Goal: Check status: Check status

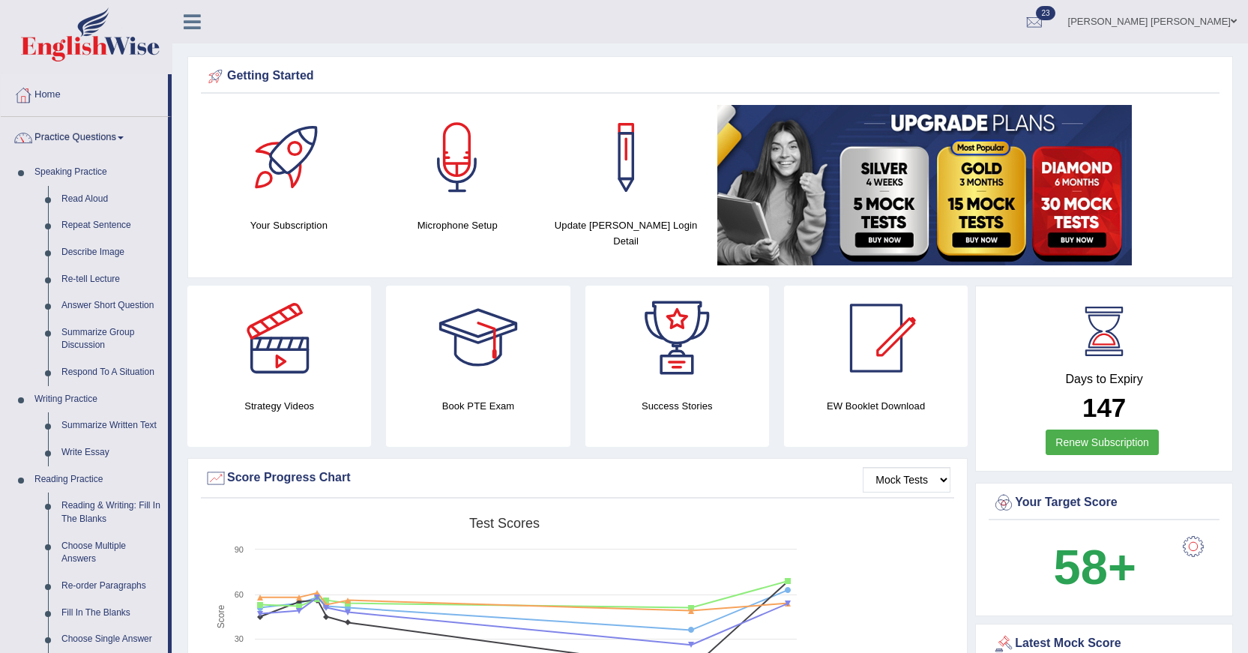
click at [76, 130] on link "Practice Questions" at bounding box center [84, 135] width 167 height 37
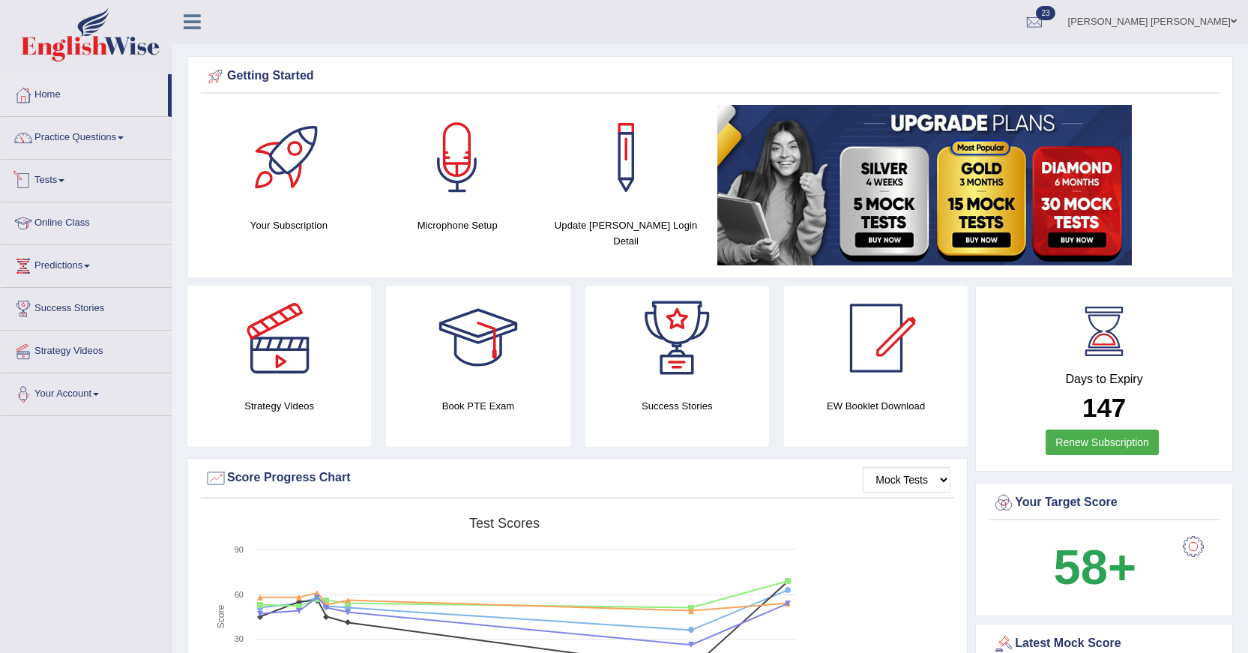
click at [63, 181] on link "Tests" at bounding box center [86, 178] width 171 height 37
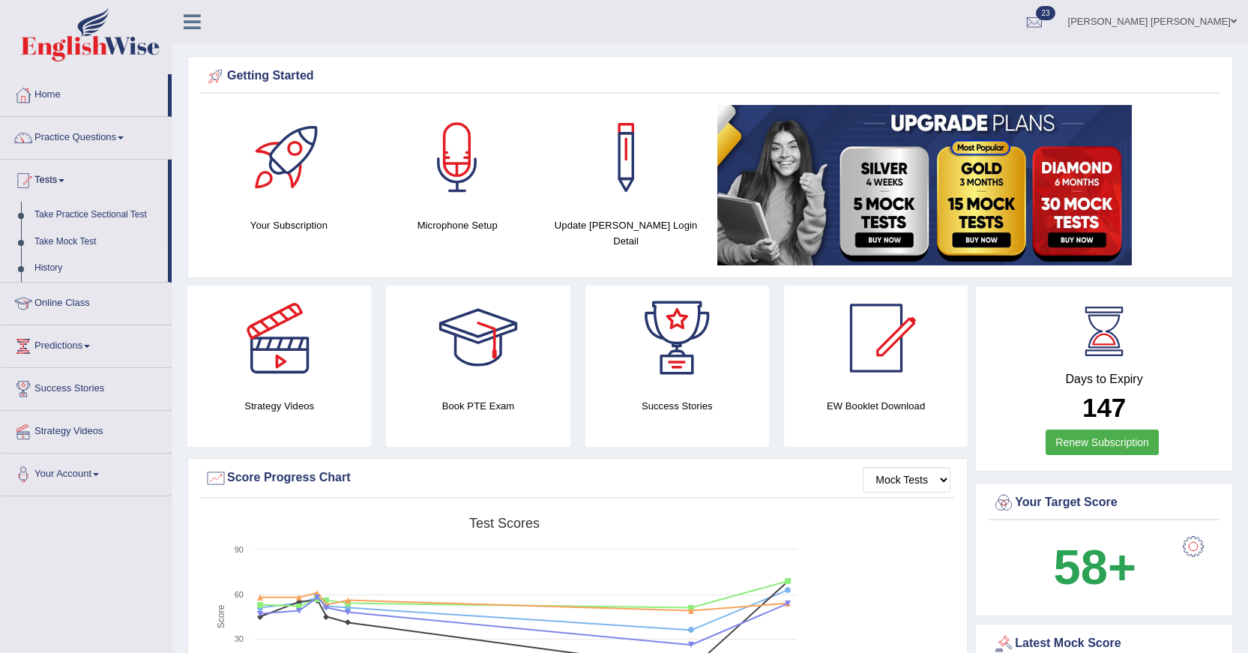
click at [52, 267] on link "History" at bounding box center [98, 268] width 140 height 27
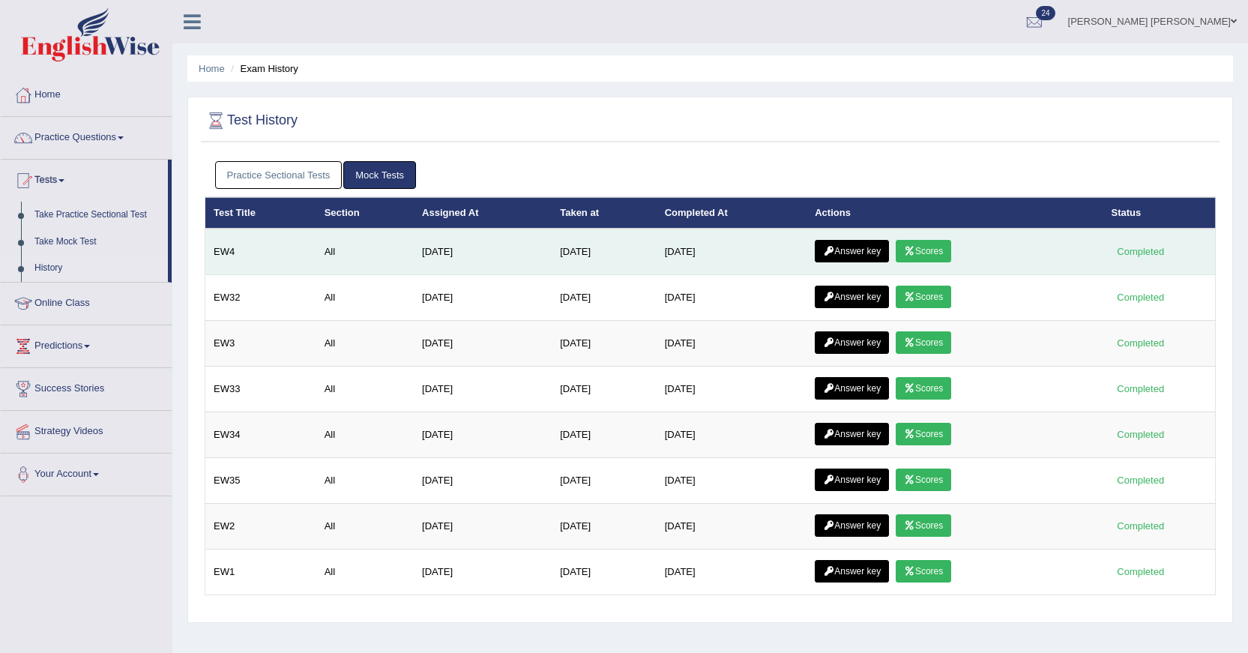
click at [933, 250] on link "Scores" at bounding box center [923, 251] width 55 height 22
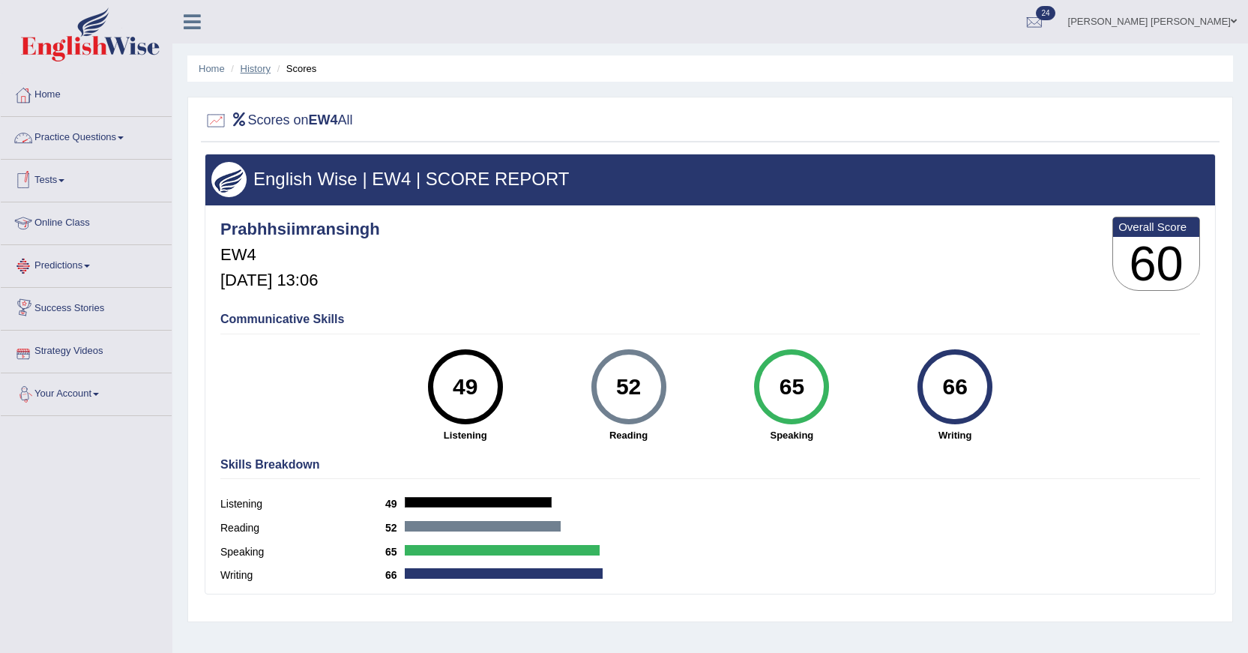
click at [250, 70] on link "History" at bounding box center [256, 68] width 30 height 11
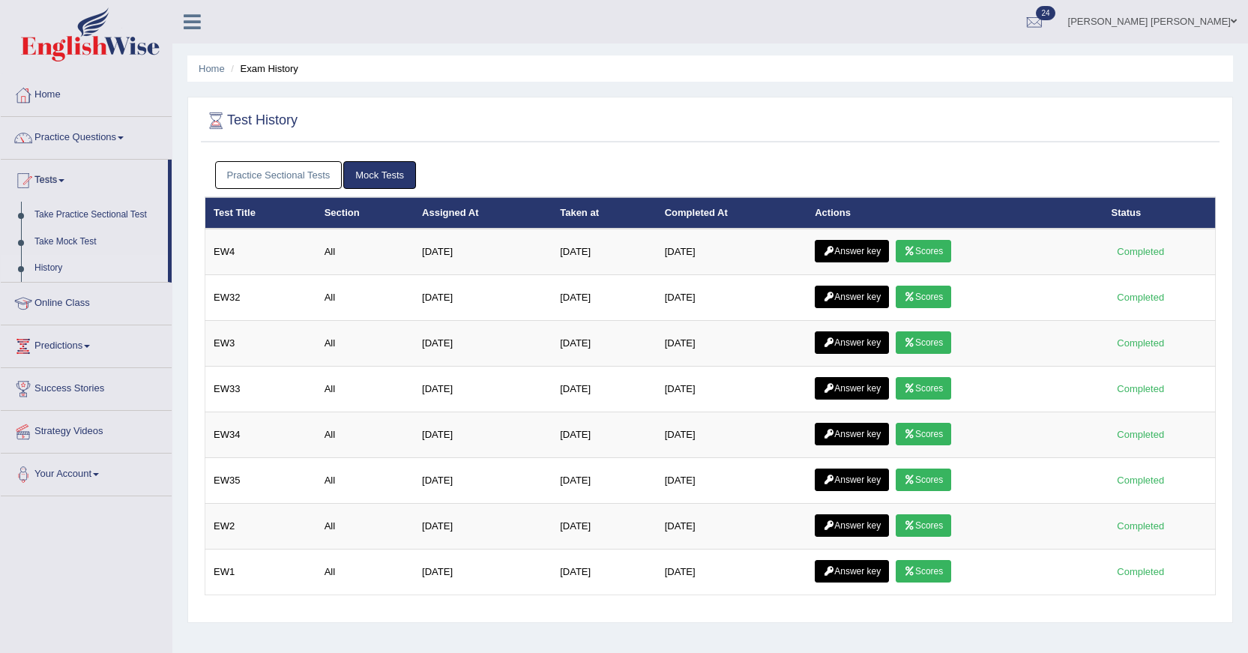
click at [852, 253] on link "Answer key" at bounding box center [852, 251] width 74 height 22
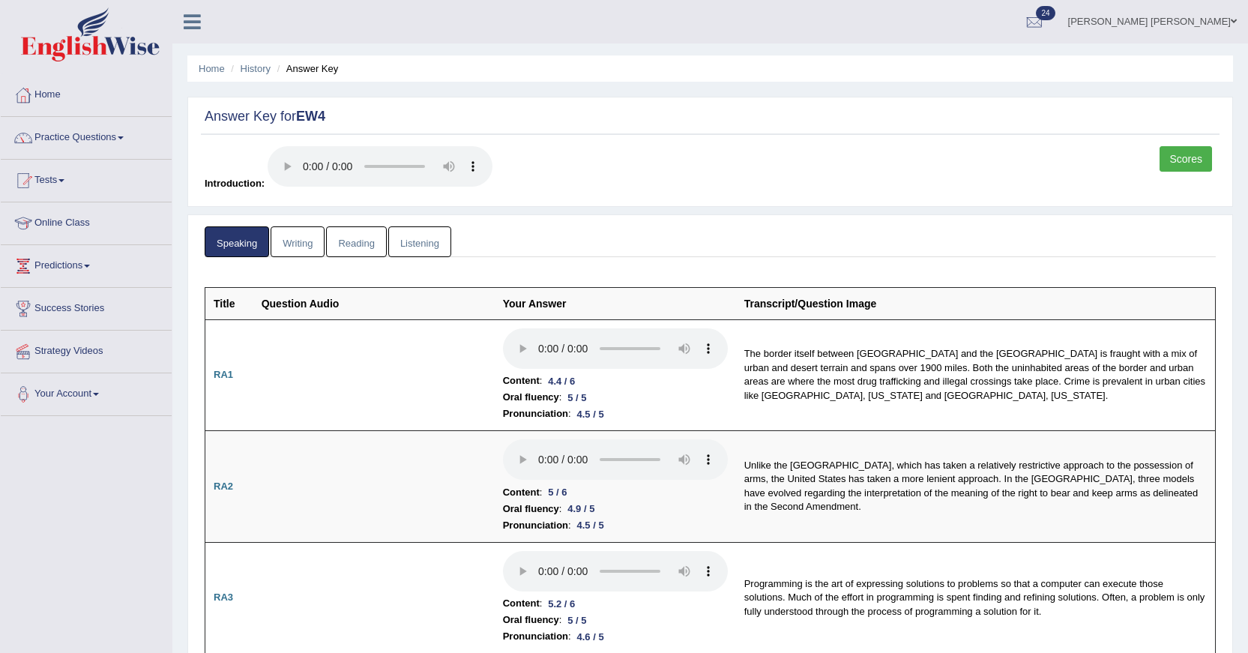
click at [298, 248] on link "Writing" at bounding box center [298, 241] width 54 height 31
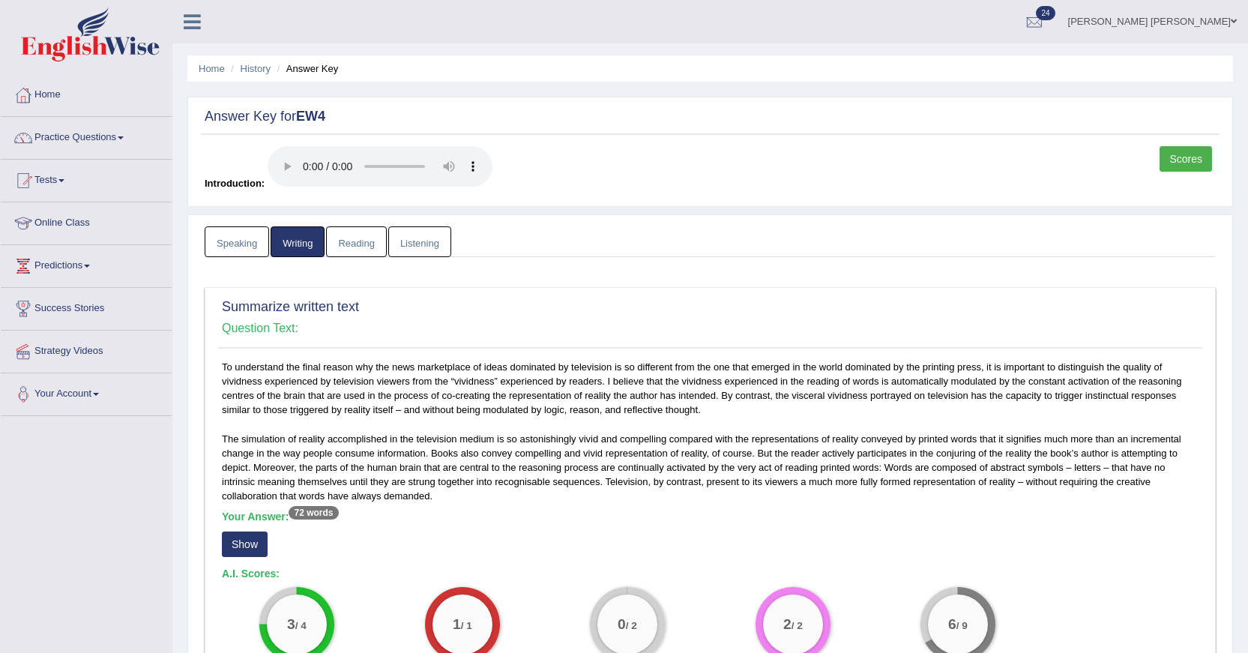
click at [249, 247] on link "Speaking" at bounding box center [237, 241] width 64 height 31
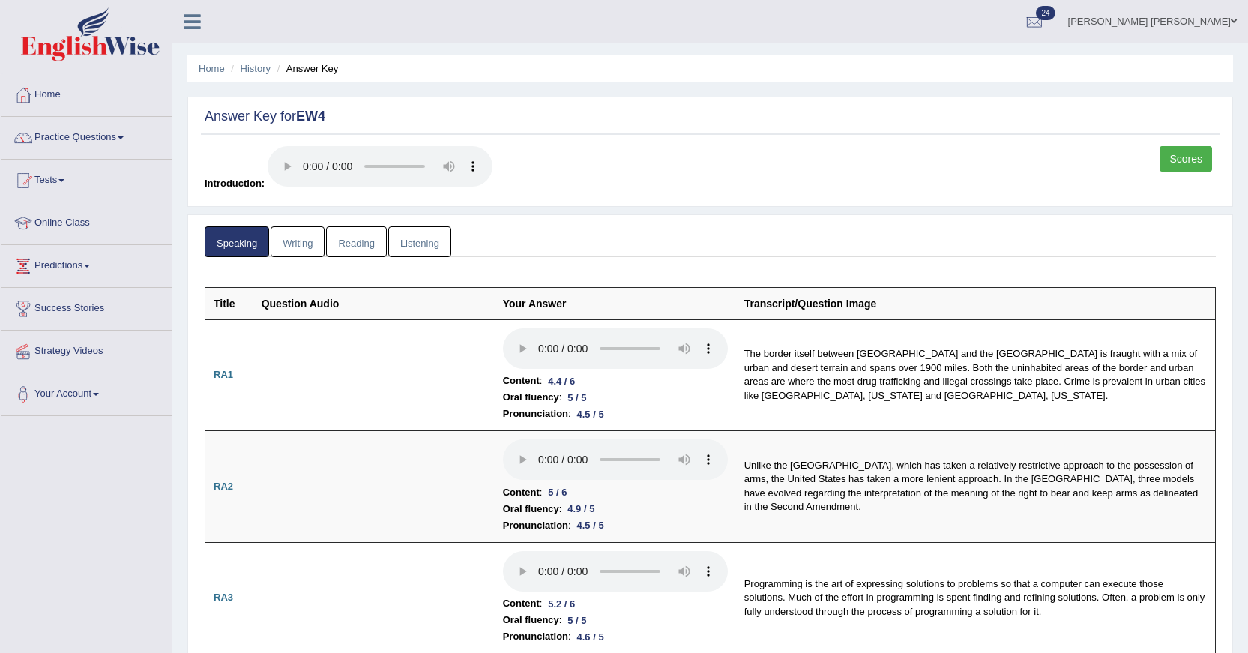
click at [381, 249] on link "Reading" at bounding box center [356, 241] width 60 height 31
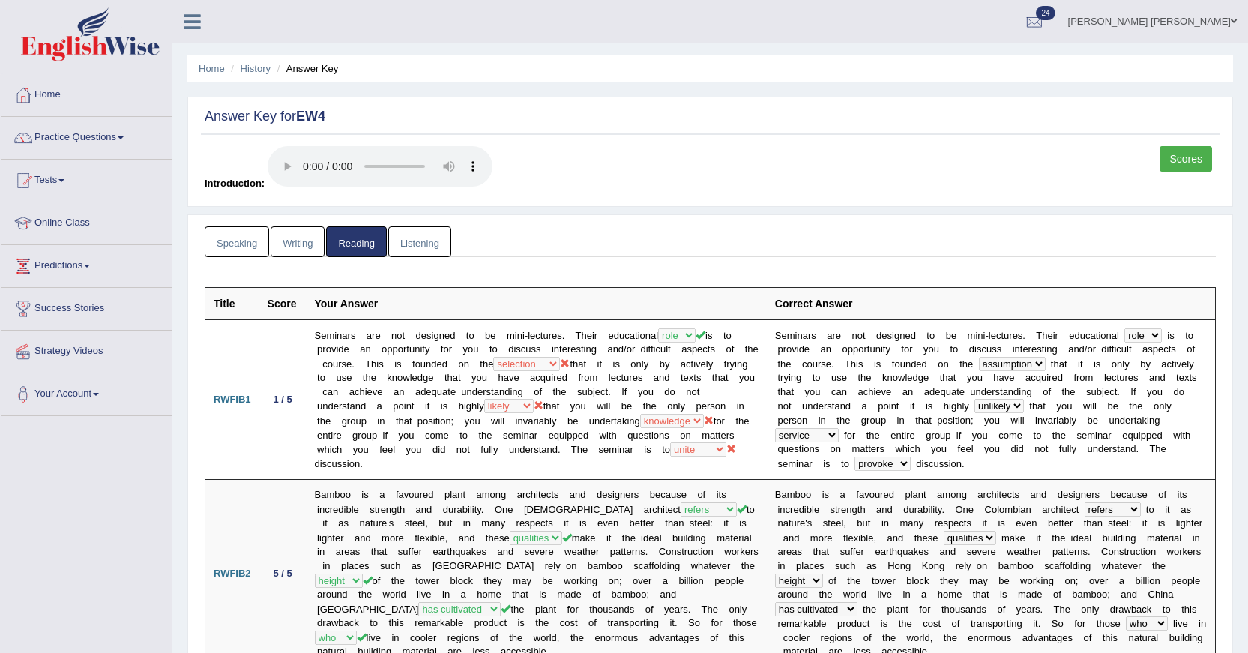
click at [423, 242] on link "Listening" at bounding box center [419, 241] width 63 height 31
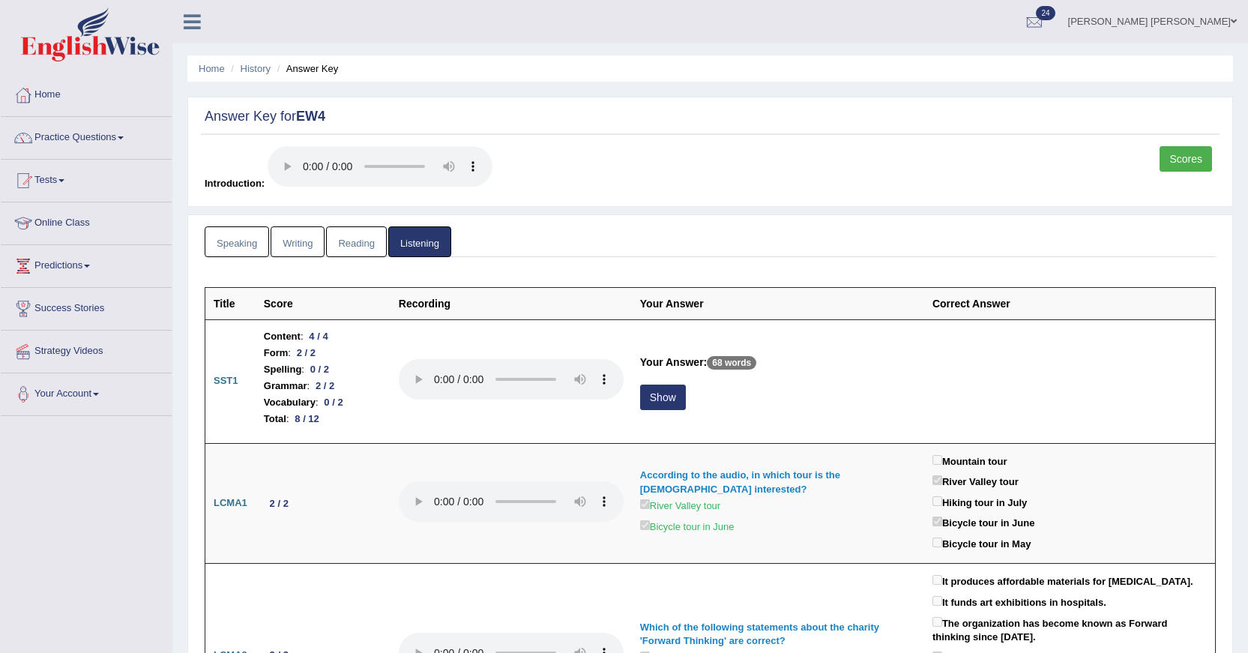
click at [245, 247] on link "Speaking" at bounding box center [237, 241] width 64 height 31
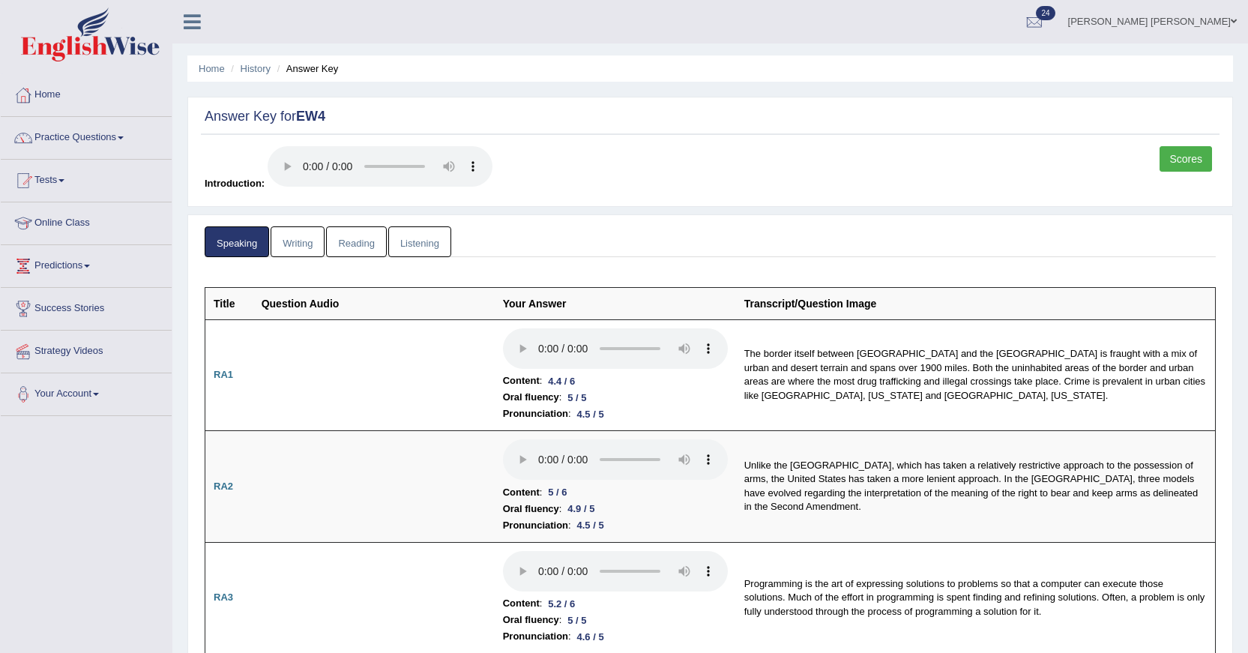
click at [391, 243] on link "Listening" at bounding box center [419, 241] width 63 height 31
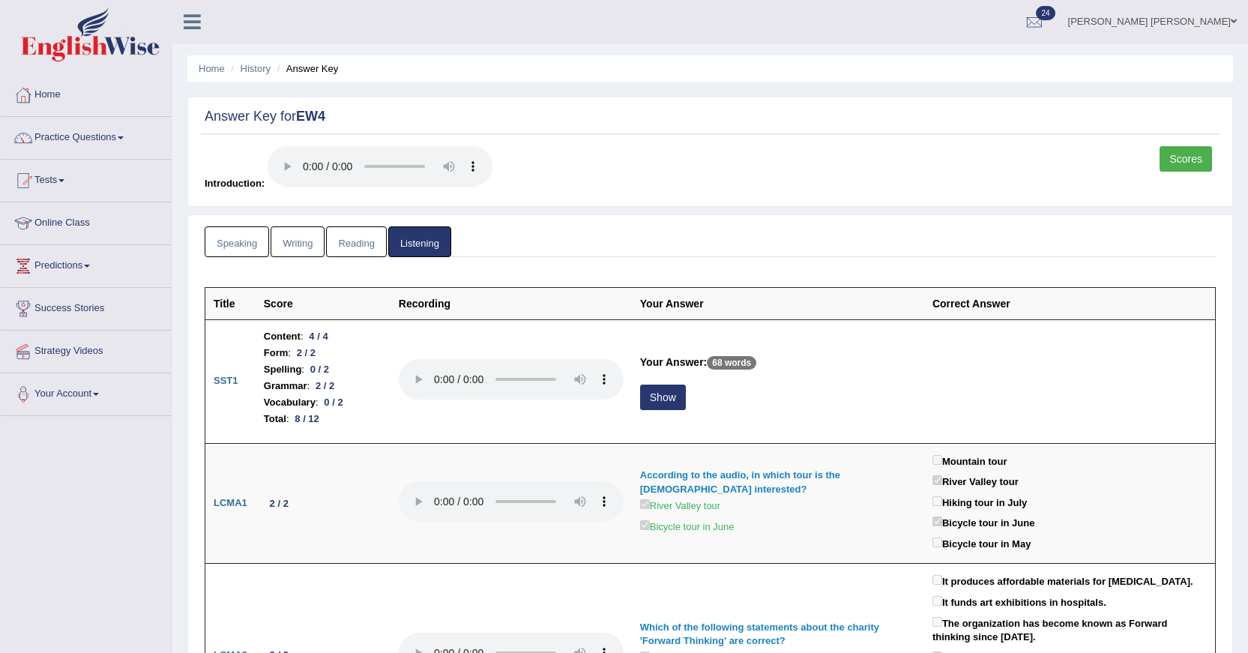
click at [1179, 161] on link "Scores" at bounding box center [1186, 158] width 52 height 25
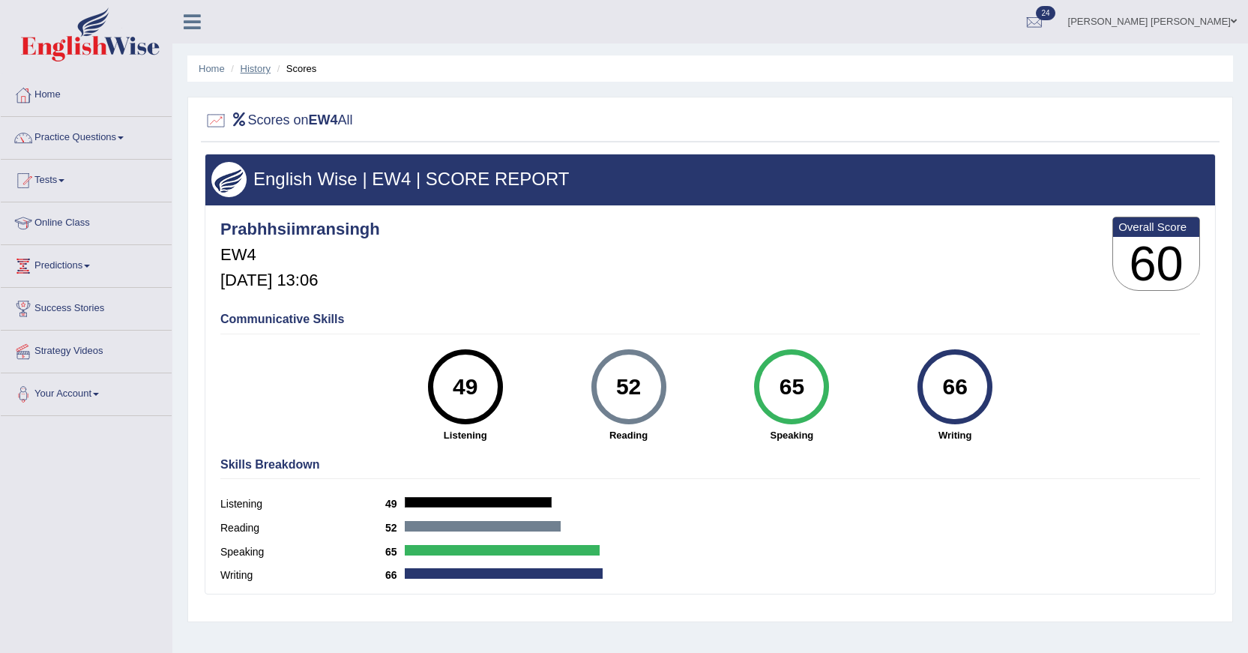
click at [266, 72] on link "History" at bounding box center [256, 68] width 30 height 11
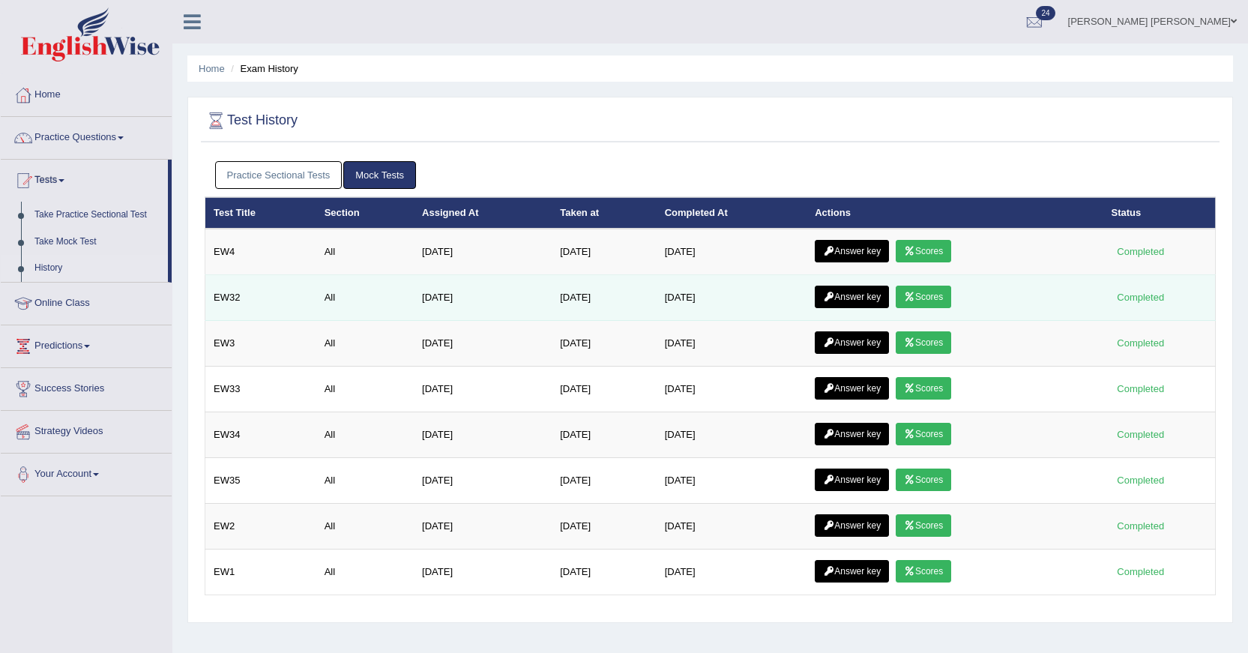
click at [920, 290] on link "Scores" at bounding box center [923, 297] width 55 height 22
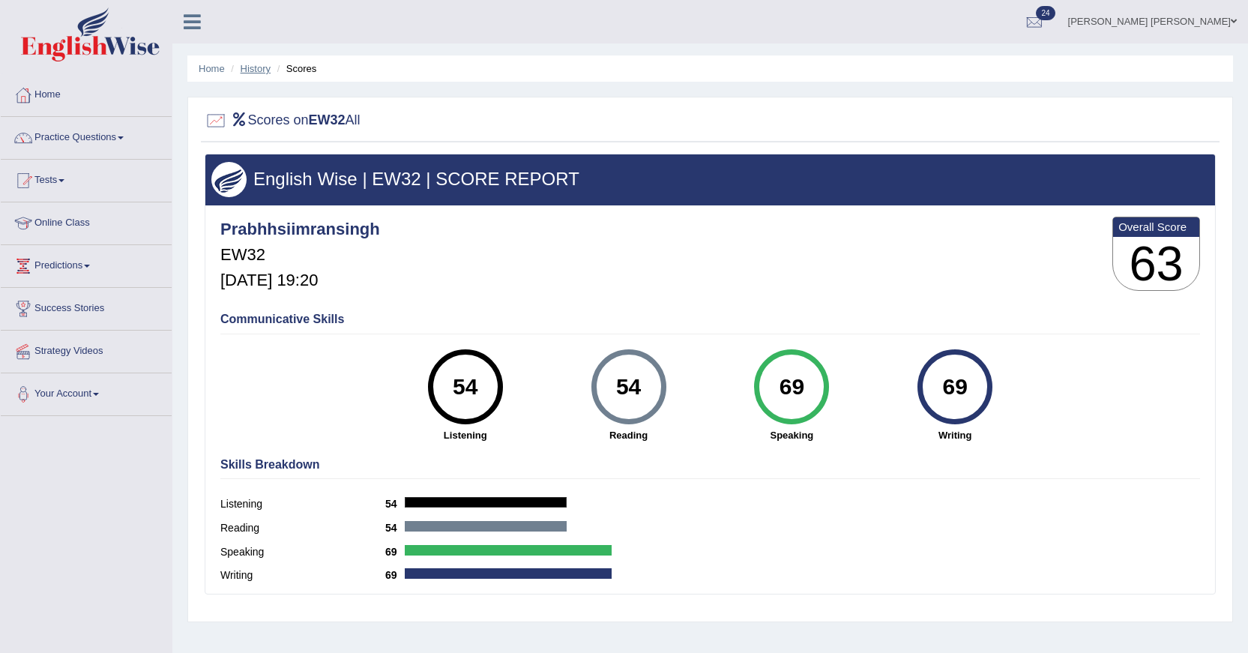
click at [251, 69] on link "History" at bounding box center [256, 68] width 30 height 11
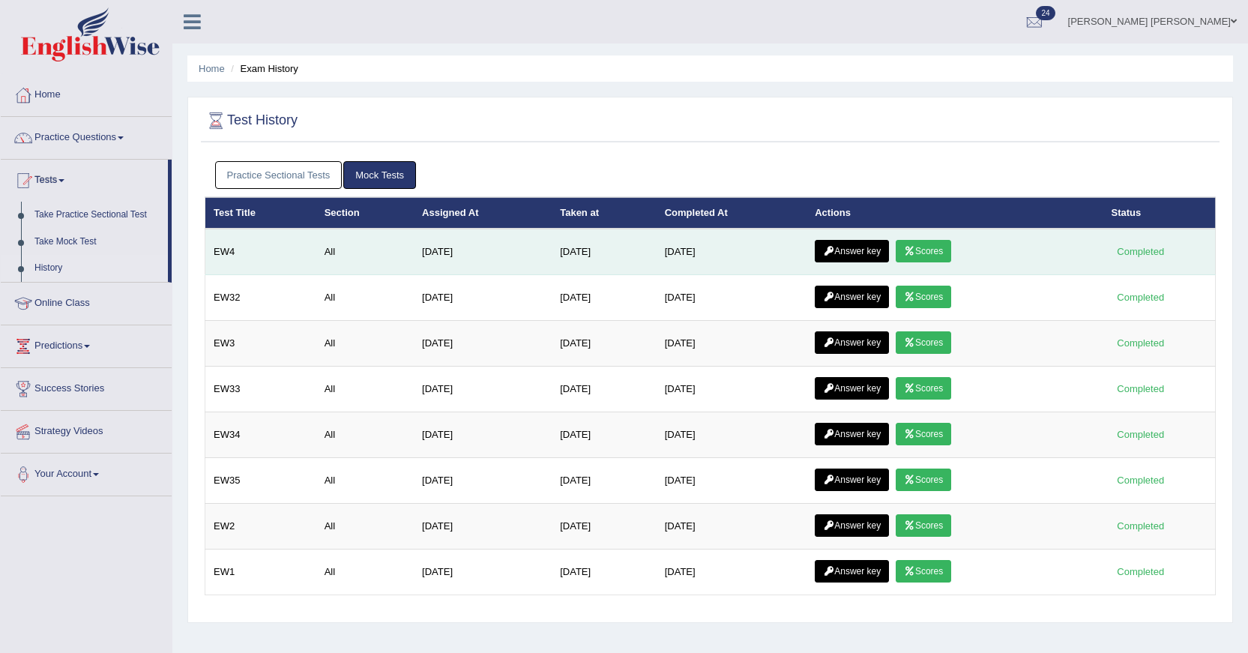
click at [834, 256] on icon at bounding box center [828, 251] width 11 height 9
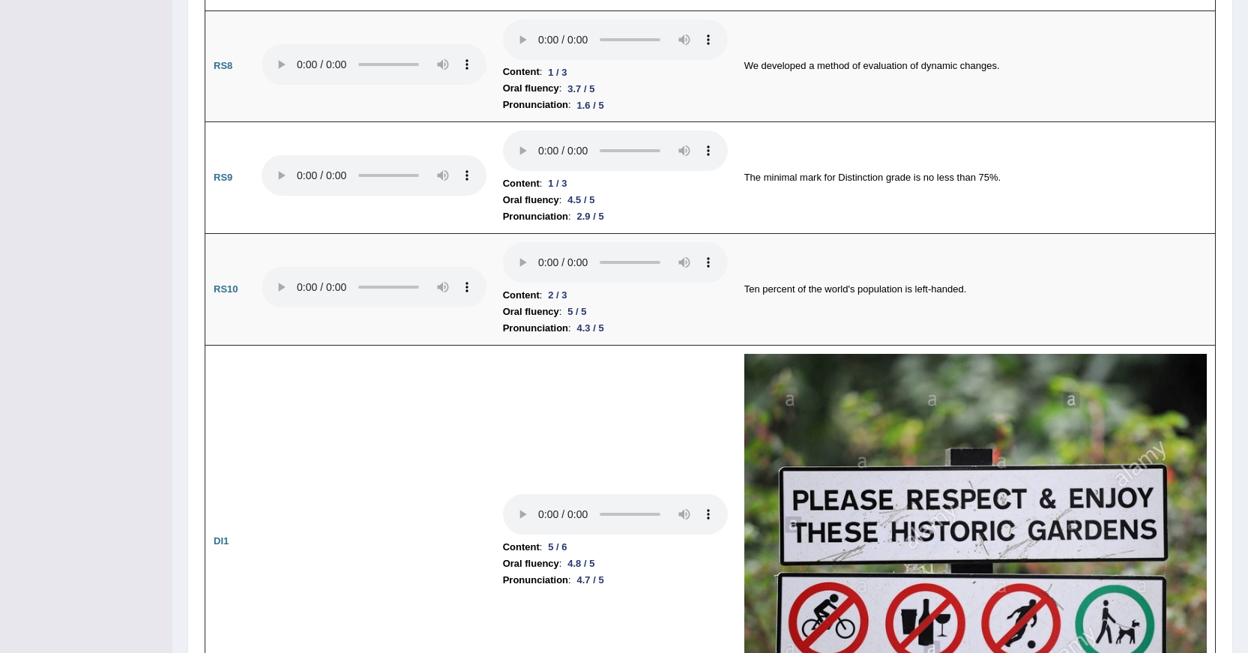
scroll to position [1649, 0]
